Goal: Task Accomplishment & Management: Manage account settings

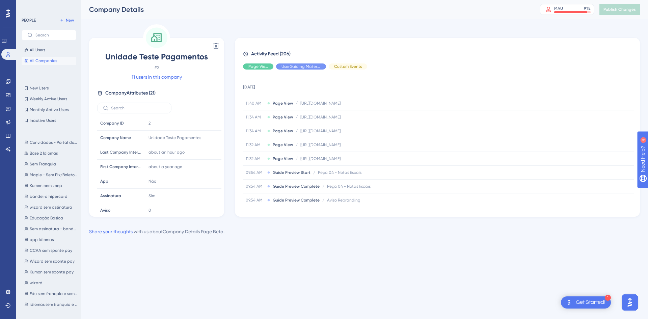
scroll to position [37, 0]
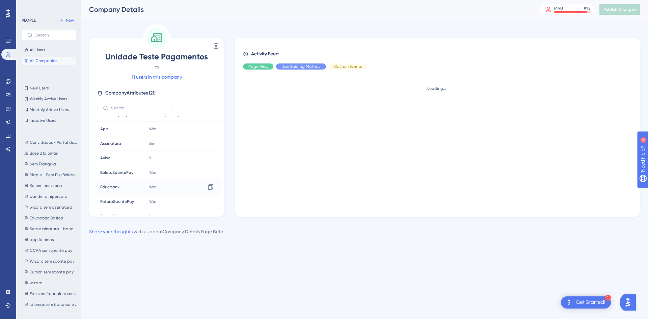
scroll to position [67, 0]
click at [44, 153] on span "Base 2 Idiomas" at bounding box center [44, 152] width 28 height 5
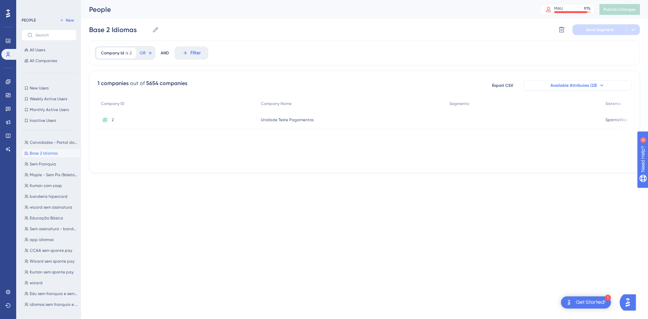
click at [607, 86] on button "Available Attributes (23)" at bounding box center [577, 85] width 108 height 11
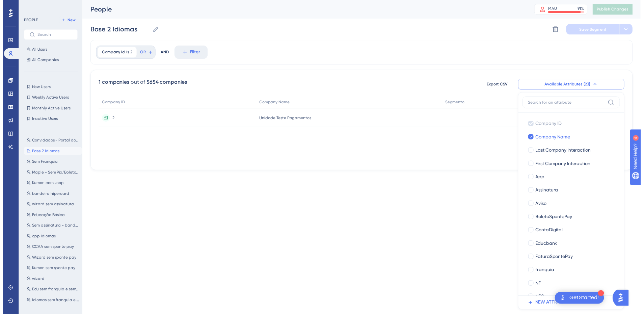
scroll to position [47, 0]
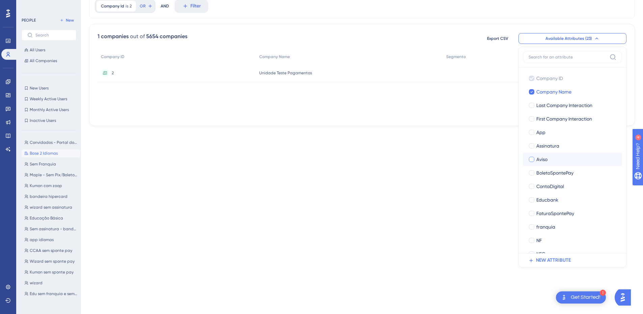
click at [531, 160] on div at bounding box center [531, 159] width 5 height 5
checkbox input "true"
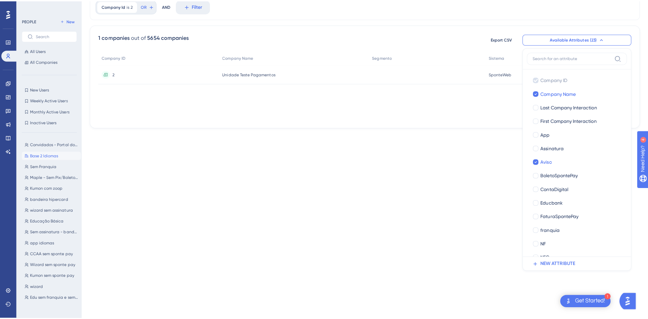
scroll to position [0, 0]
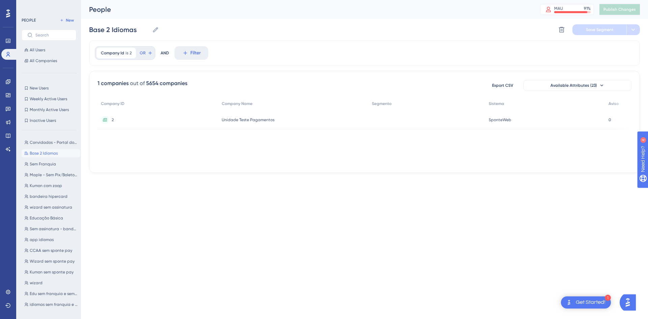
click at [112, 118] on span "2" at bounding box center [113, 119] width 2 height 5
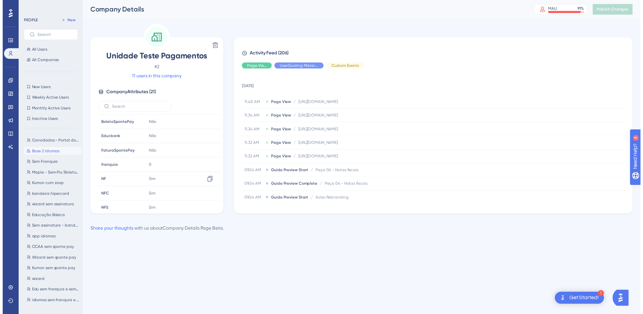
scroll to position [135, 0]
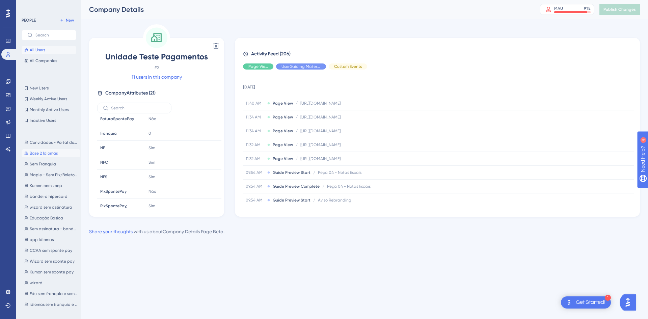
click at [40, 49] on span "All Users" at bounding box center [38, 49] width 16 height 5
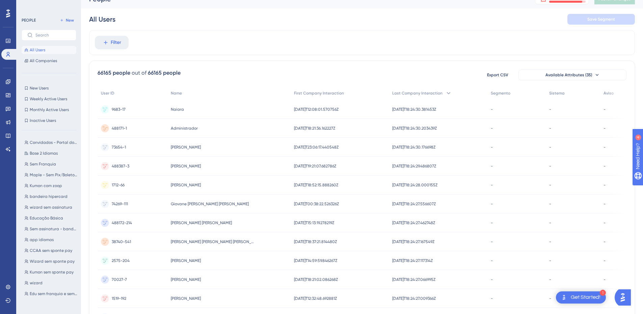
scroll to position [0, 5]
